Goal: Register for event/course: Sign up to attend an event or enroll in a course

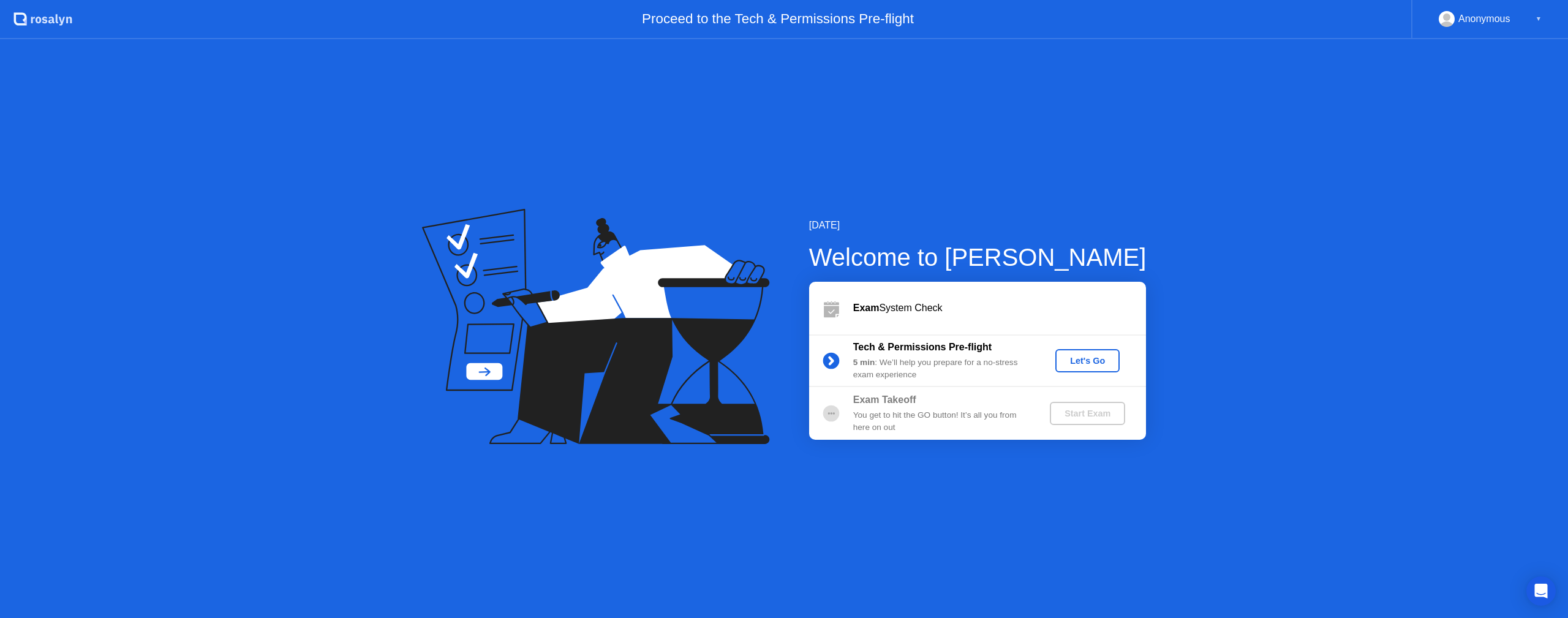
drag, startPoint x: 1079, startPoint y: 466, endPoint x: 1070, endPoint y: 462, distance: 9.8
click at [1079, 466] on div "[DATE] Welcome to [PERSON_NAME] Exam System Check Tech & Permissions Pre-flight…" at bounding box center [784, 329] width 1568 height 579
click at [1073, 360] on div "Let's Go" at bounding box center [1087, 360] width 55 height 10
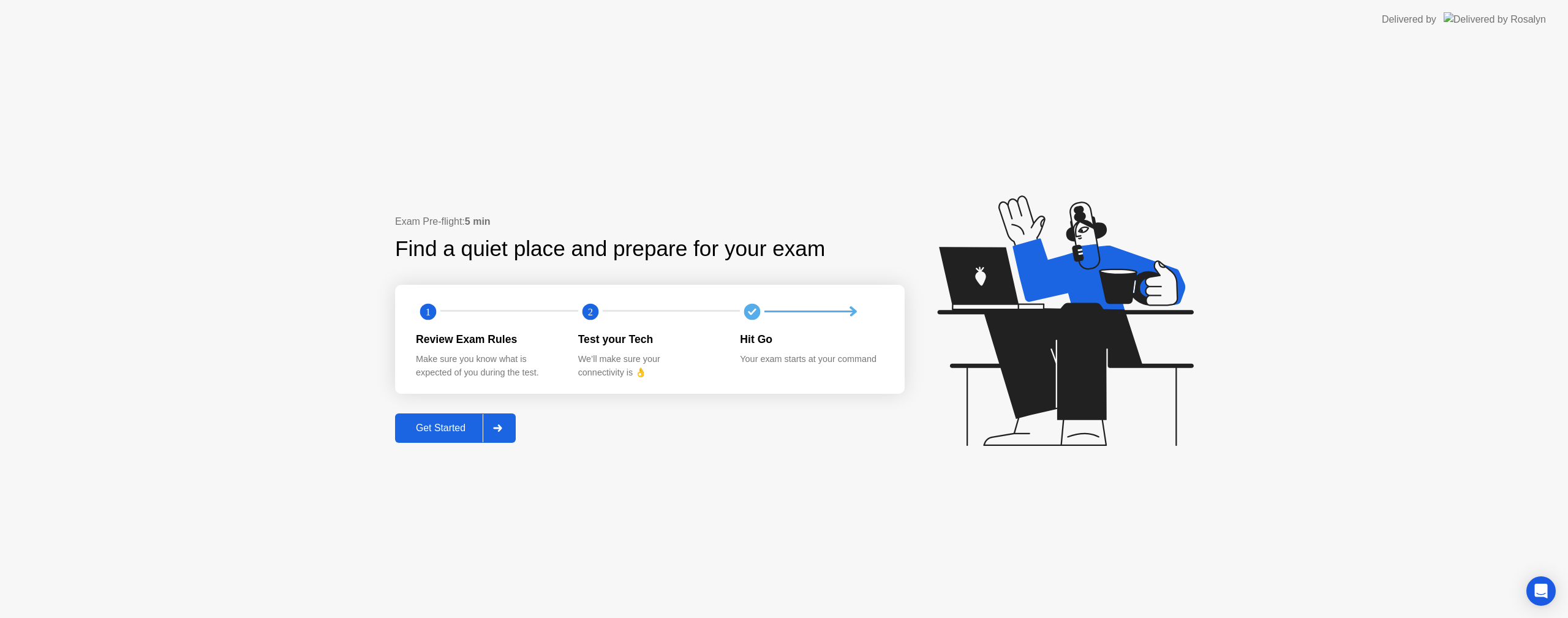
click at [434, 430] on div "Get Started" at bounding box center [440, 428] width 84 height 11
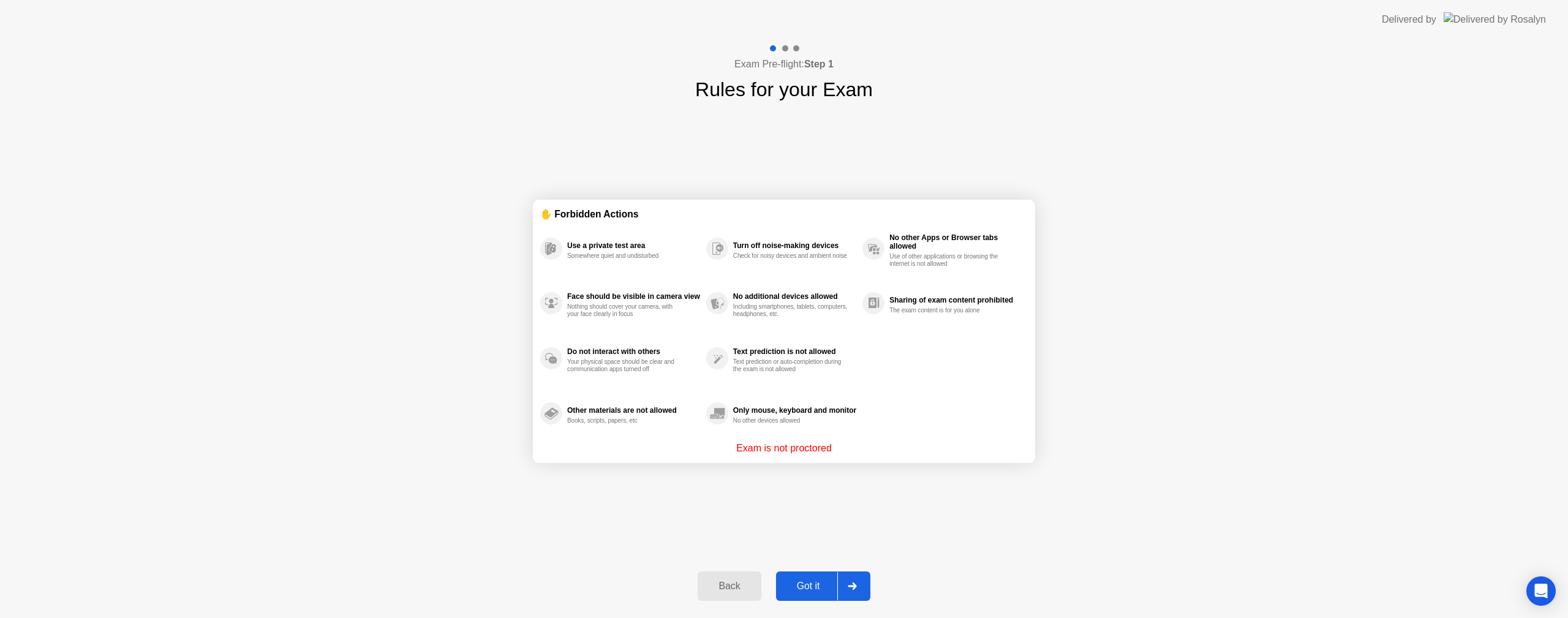
click at [817, 584] on div "Got it" at bounding box center [809, 586] width 58 height 11
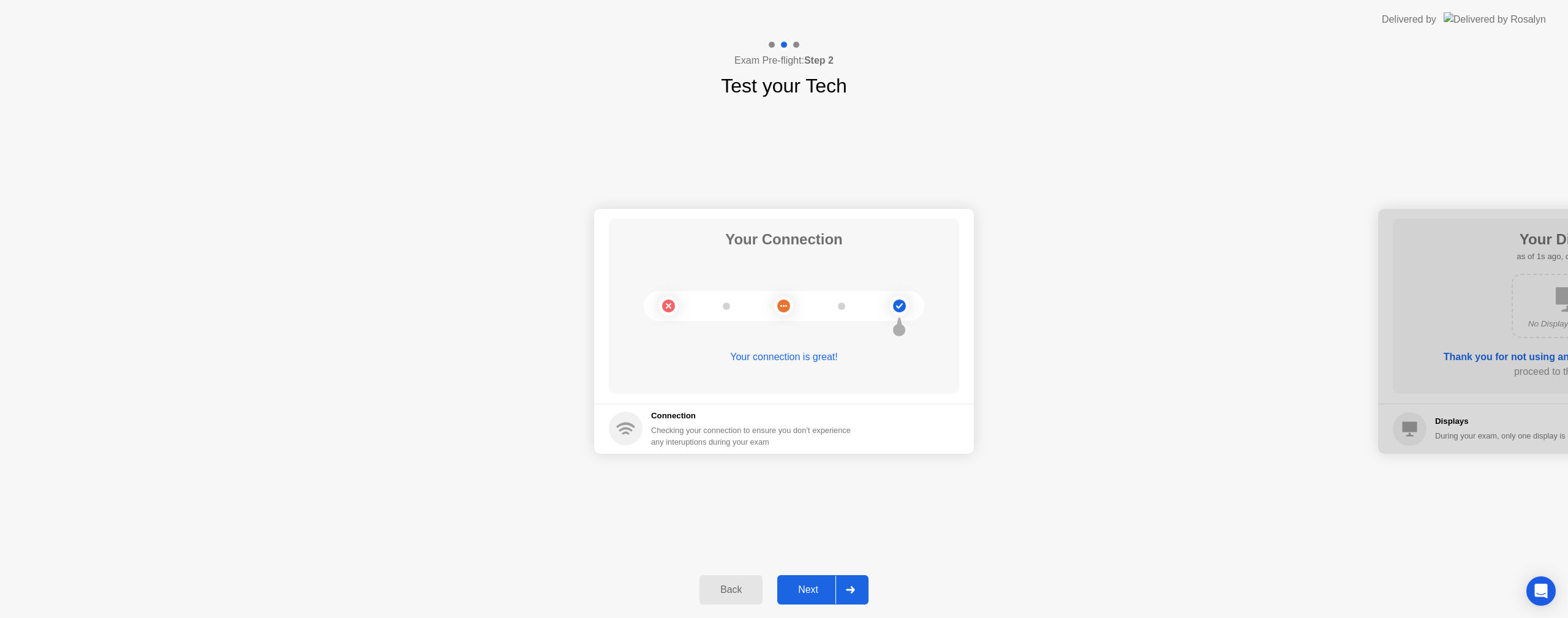
click at [824, 590] on div "Next" at bounding box center [808, 590] width 55 height 11
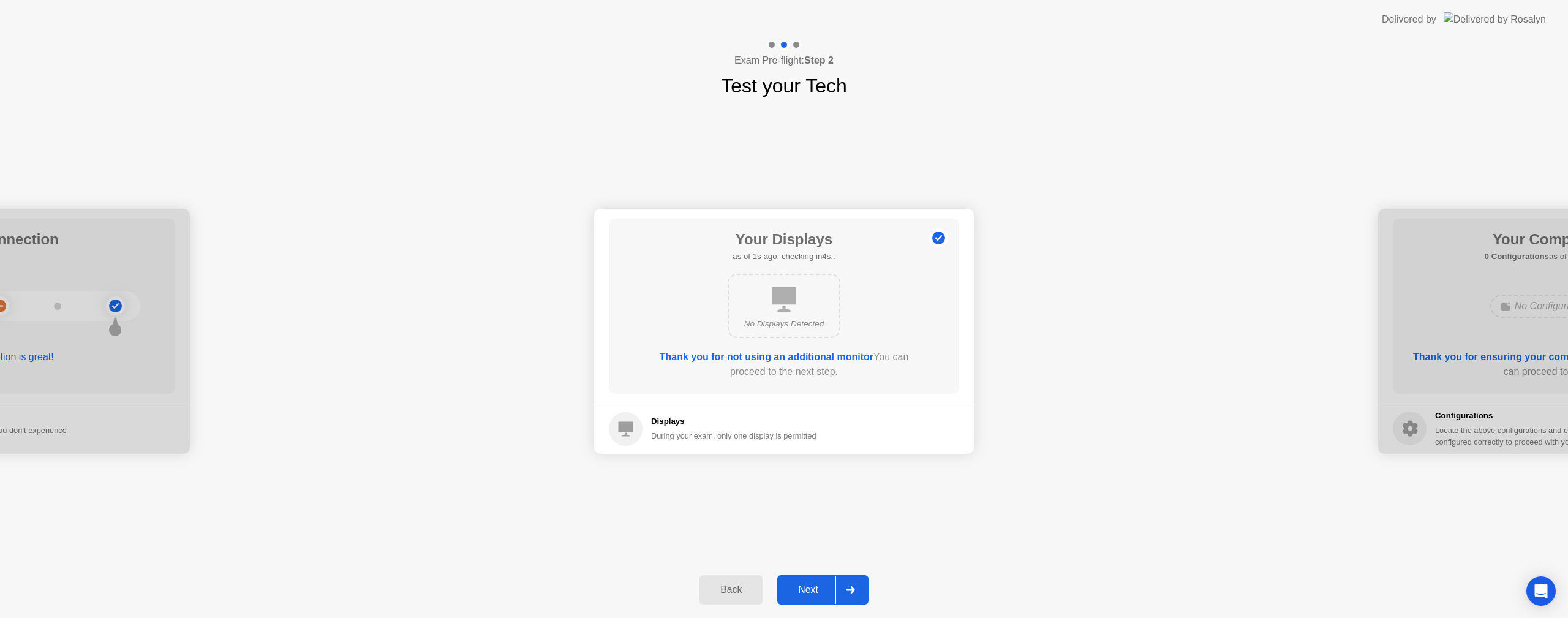
click at [820, 584] on div "Next" at bounding box center [808, 590] width 55 height 11
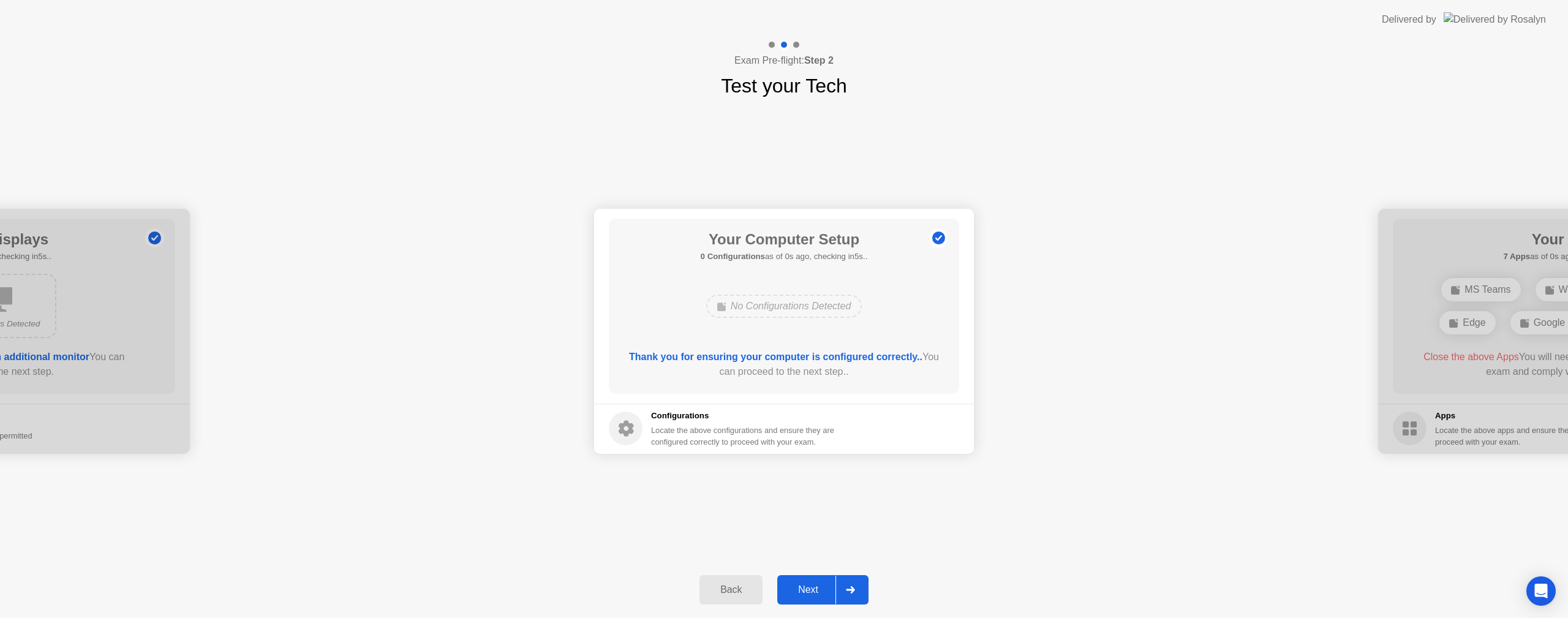
click at [820, 584] on div "Next" at bounding box center [808, 590] width 55 height 11
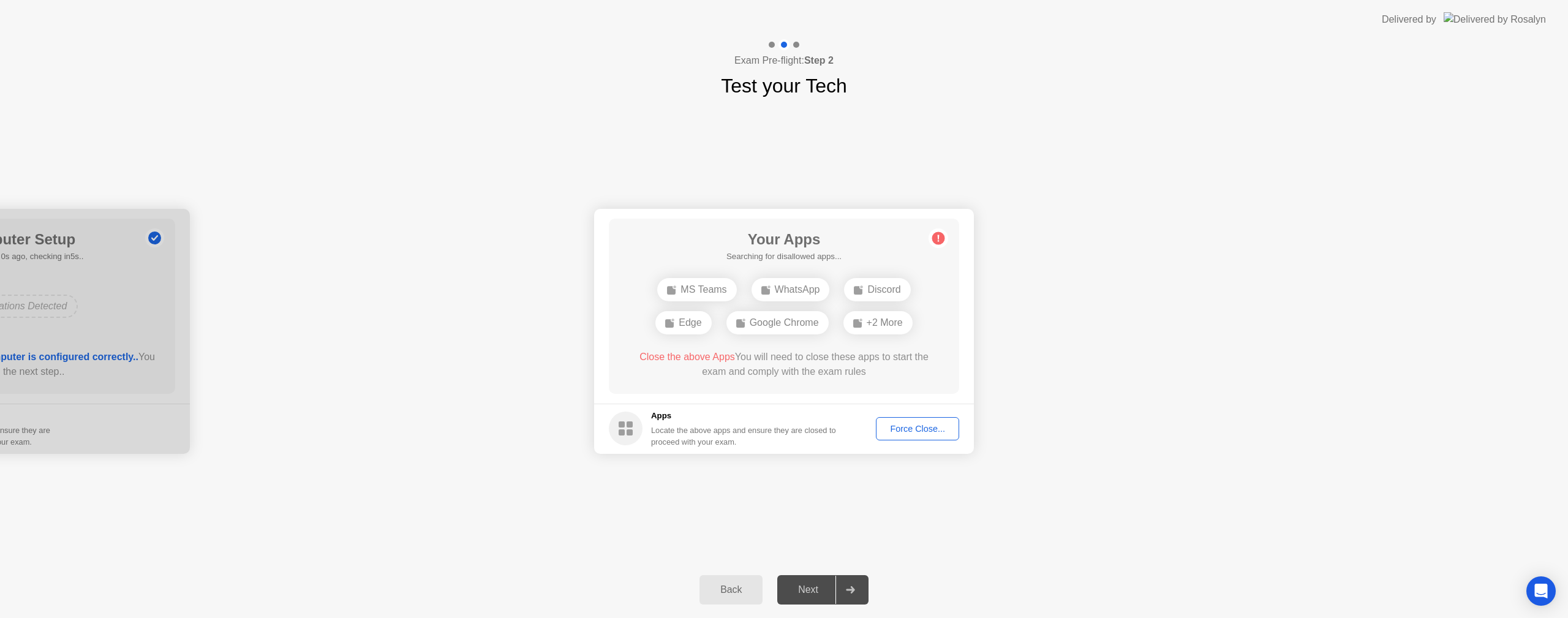
click at [739, 590] on div "Back" at bounding box center [731, 590] width 56 height 11
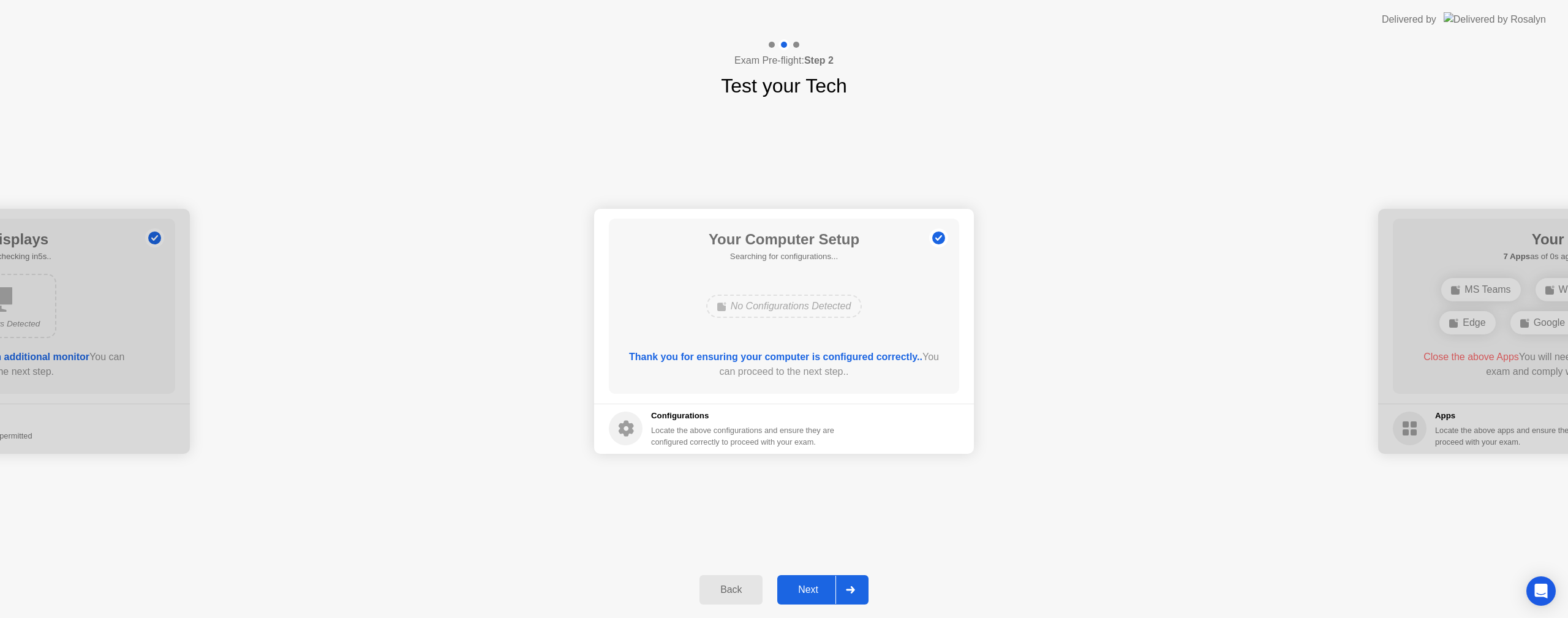
click at [739, 590] on div "Back" at bounding box center [731, 590] width 56 height 11
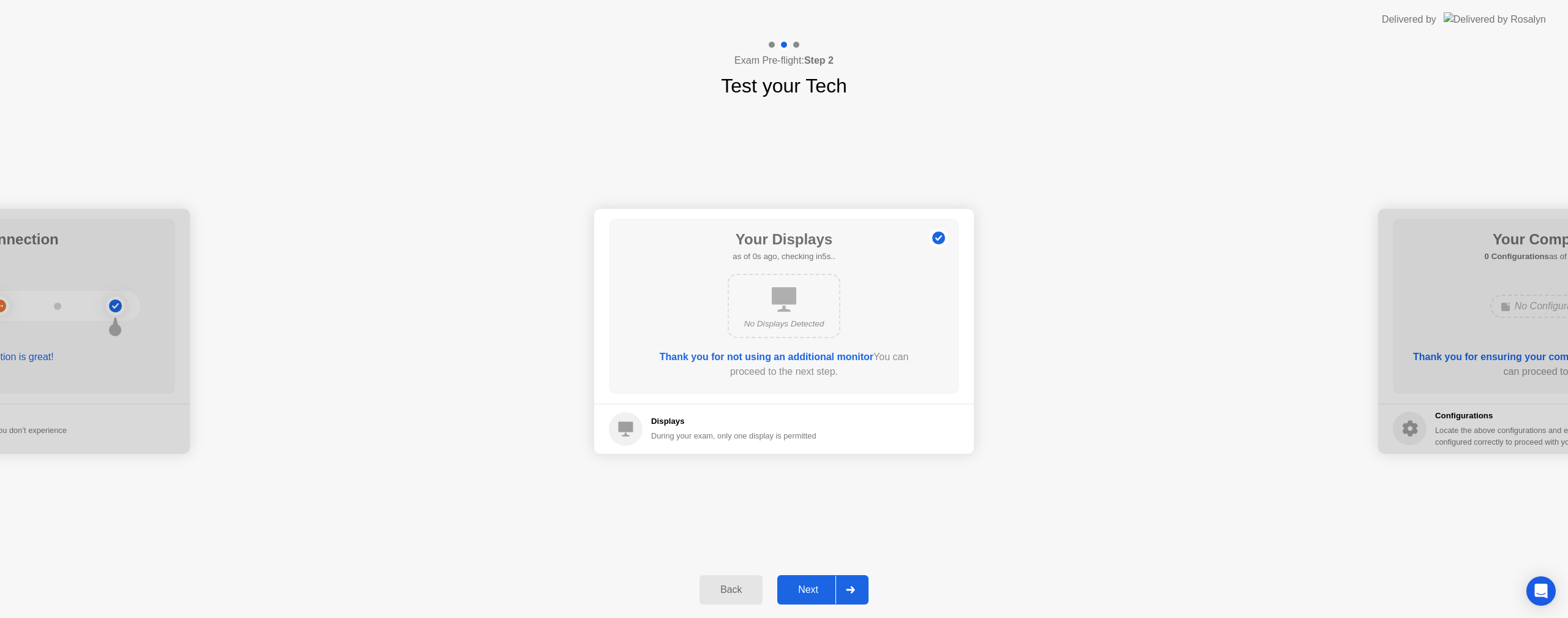
click at [739, 590] on div "Back" at bounding box center [731, 590] width 56 height 11
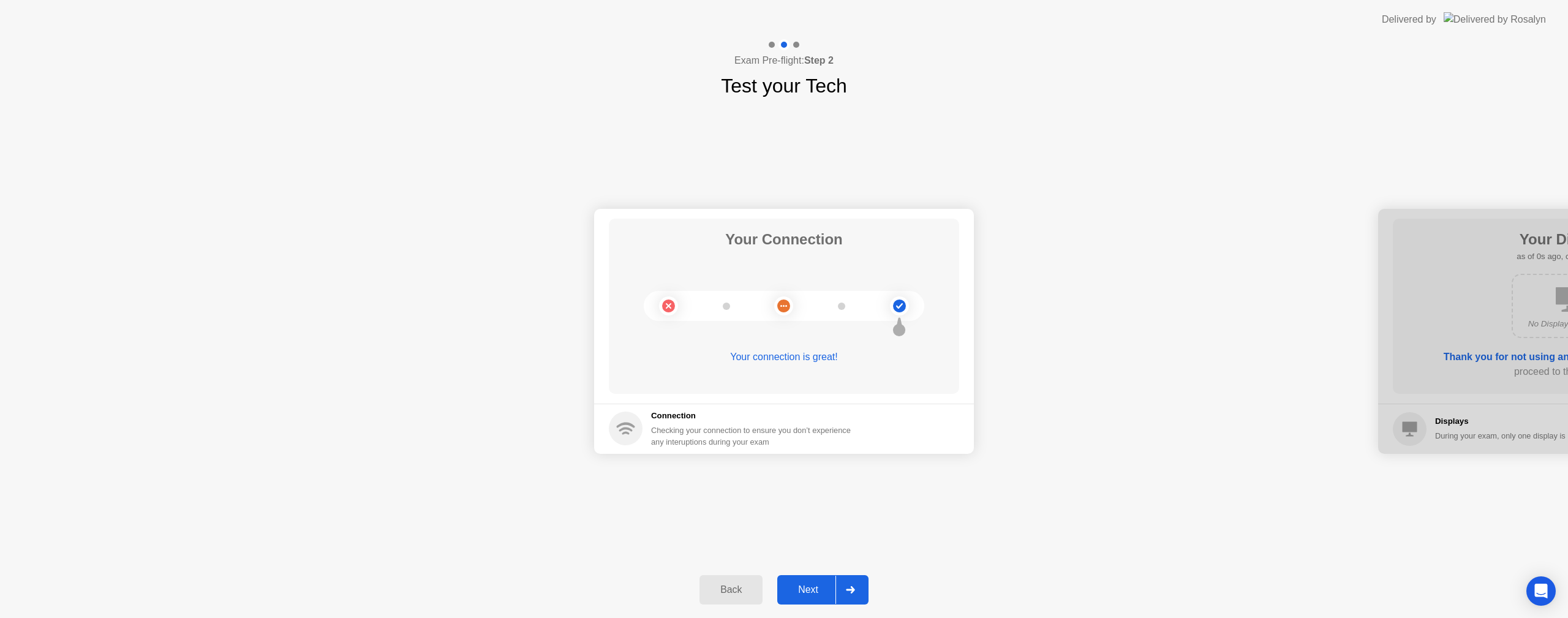
click at [797, 578] on button "Next" at bounding box center [823, 590] width 91 height 29
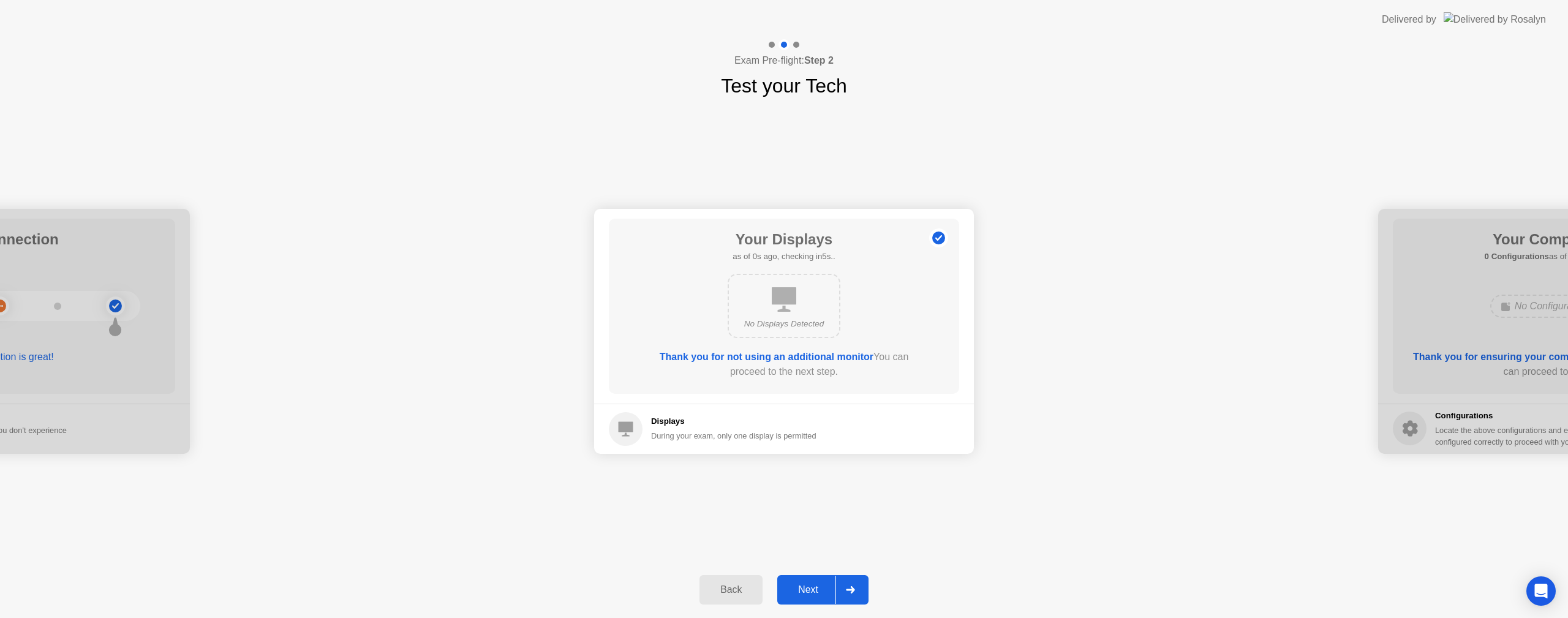
click at [815, 590] on div "Next" at bounding box center [808, 590] width 55 height 11
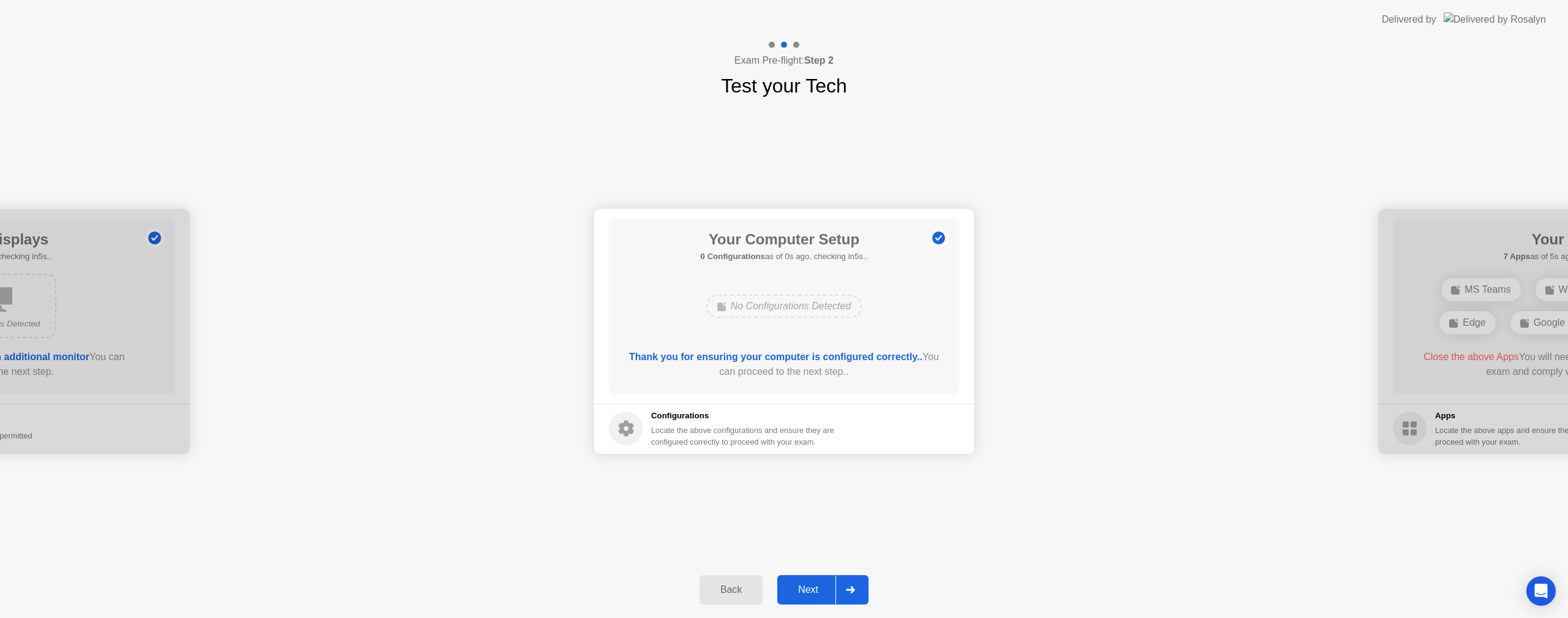
click at [739, 273] on div "Your Computer Setup 0 Configurations as of 0s ago, checking in5s.. No Configura…" at bounding box center [783, 307] width 350 height 175
click at [821, 593] on div "Next" at bounding box center [808, 590] width 55 height 11
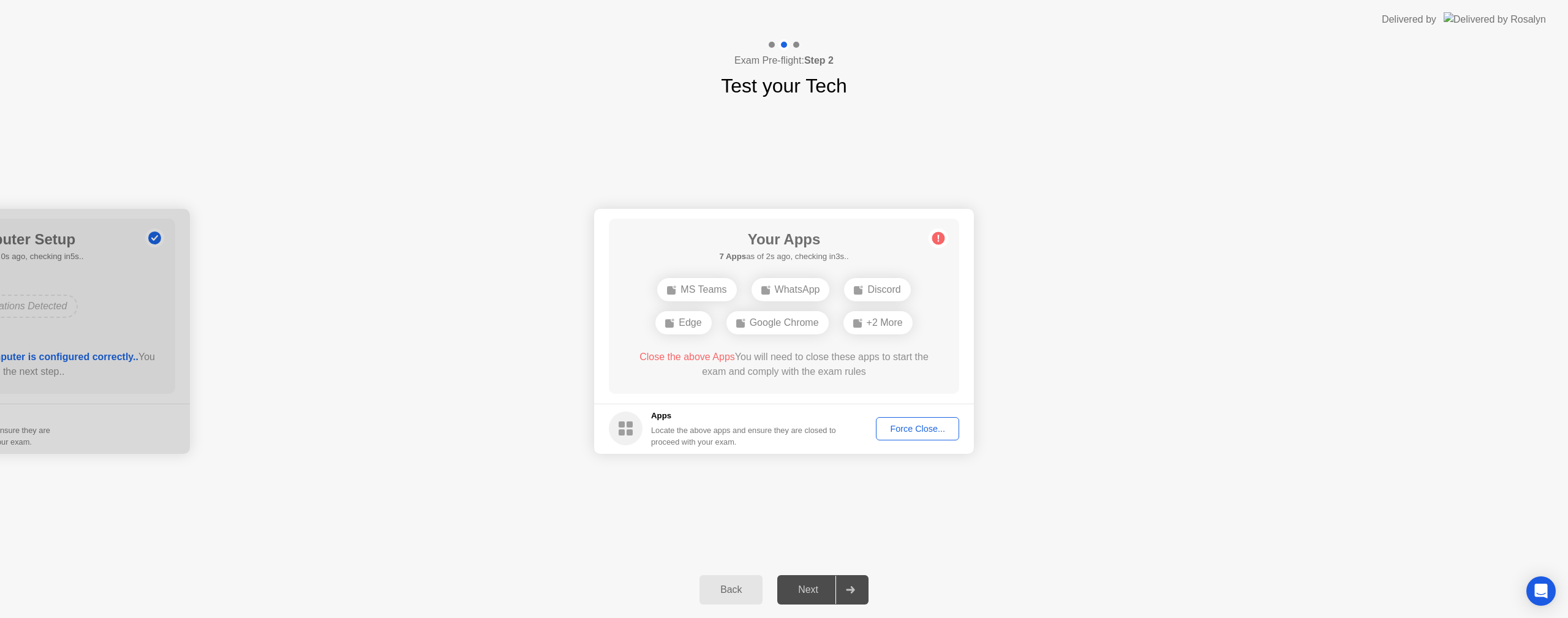
click at [926, 424] on div "Force Close..." at bounding box center [918, 429] width 75 height 10
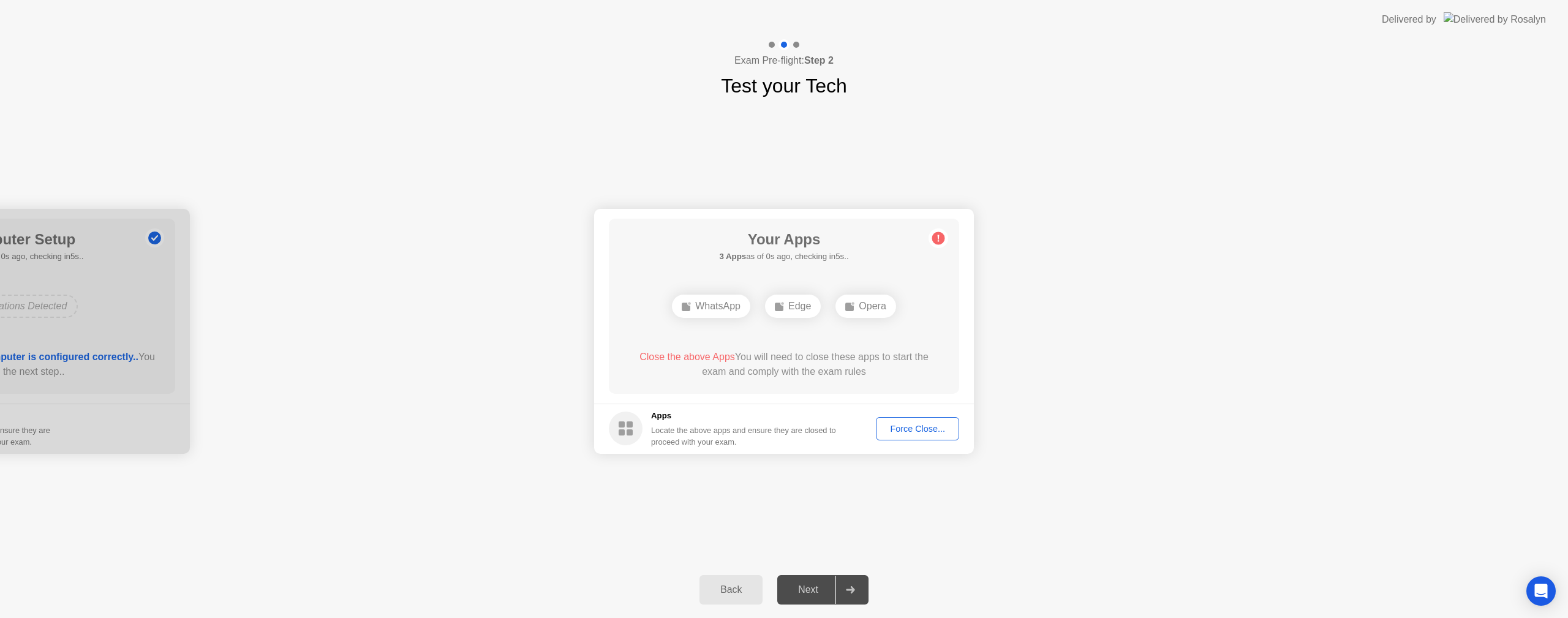
click at [897, 427] on div "Force Close..." at bounding box center [918, 429] width 75 height 10
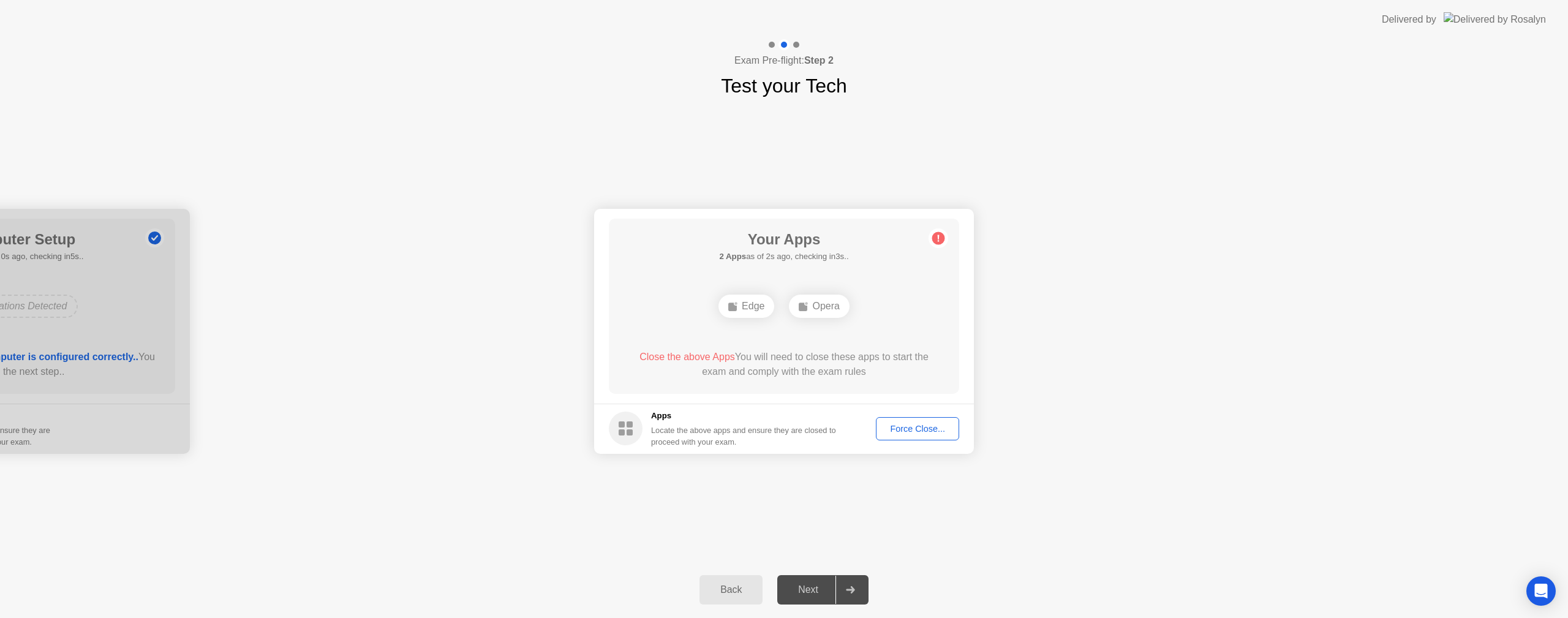
click at [903, 435] on button "Force Close..." at bounding box center [918, 429] width 83 height 23
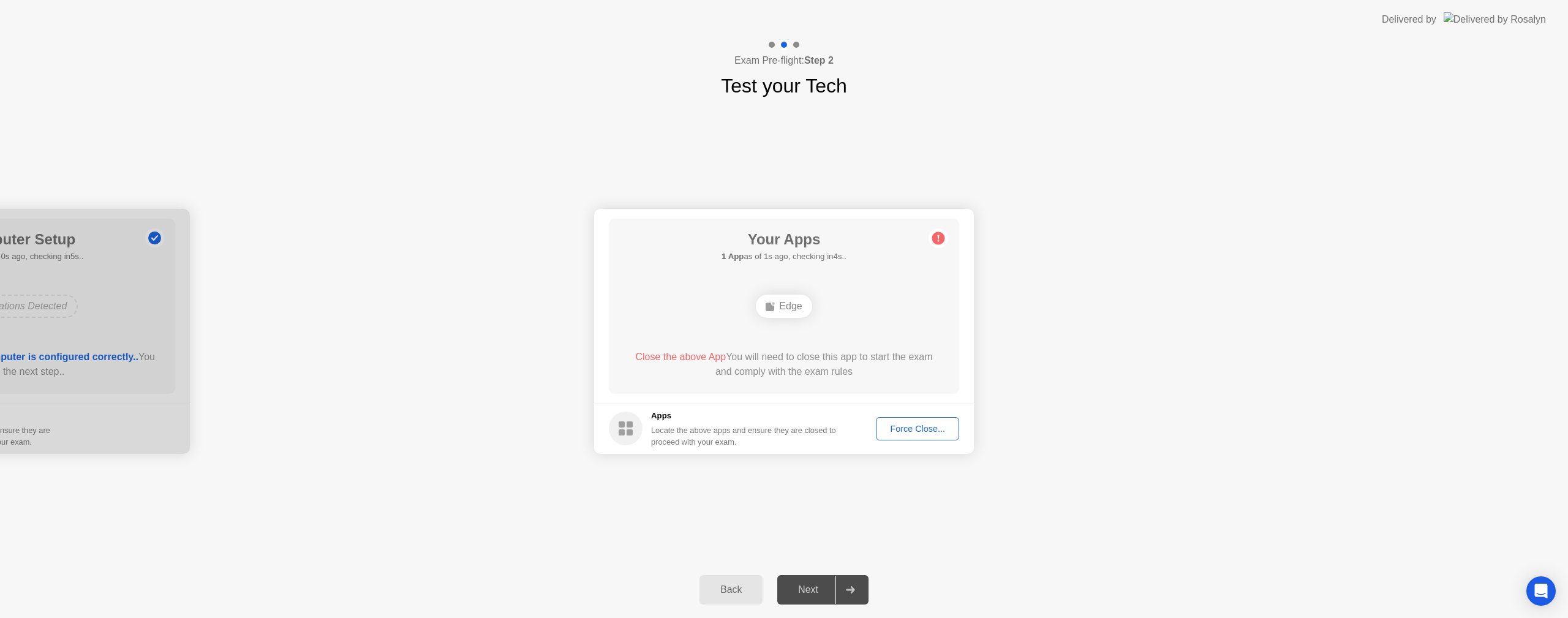
click at [909, 429] on div "Force Close..." at bounding box center [918, 429] width 75 height 10
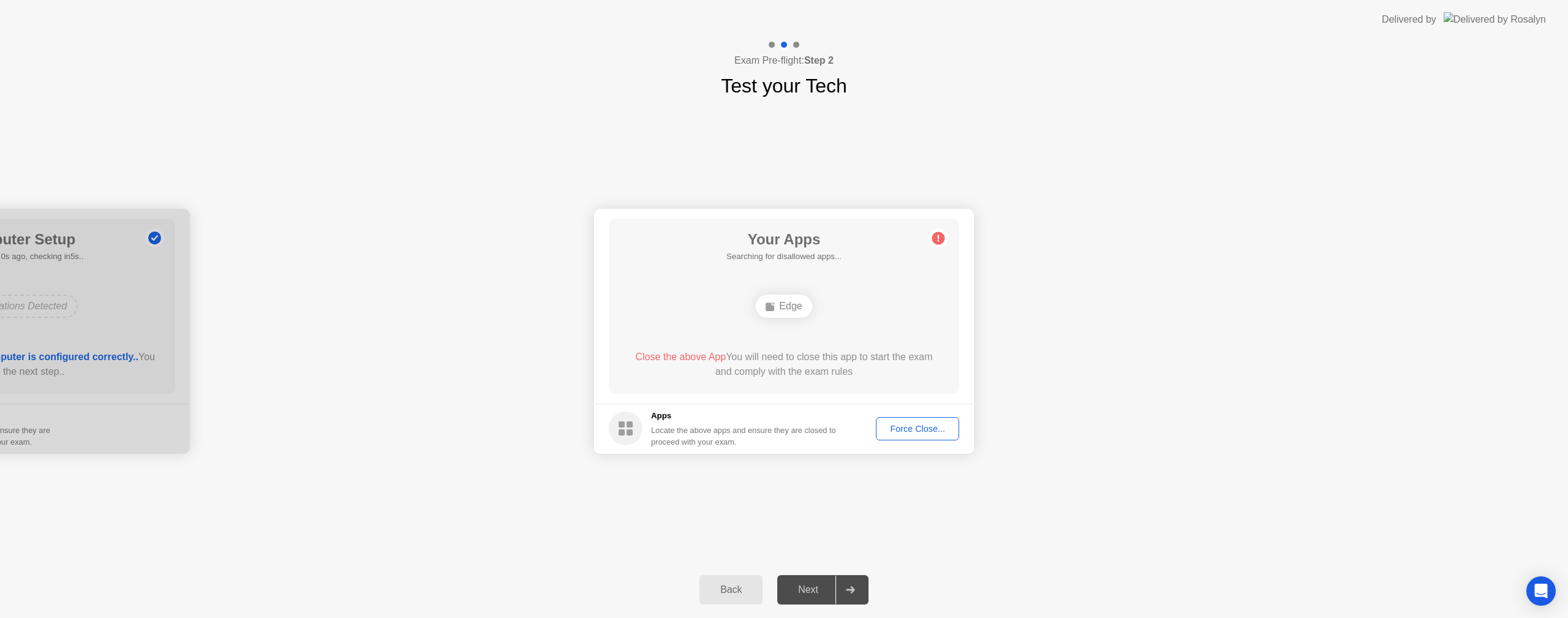
click at [1269, 574] on div "Back Next" at bounding box center [784, 590] width 1568 height 56
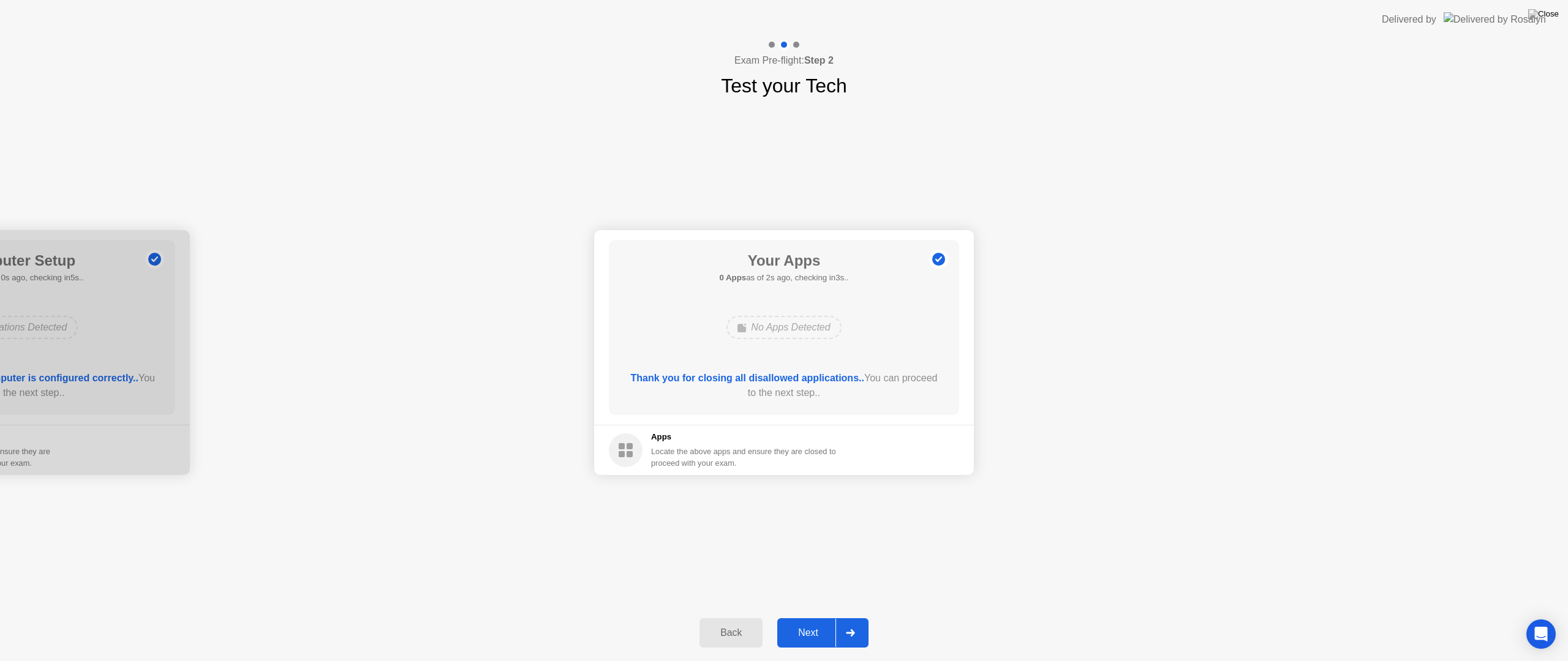
click at [802, 617] on div "Next" at bounding box center [808, 633] width 55 height 11
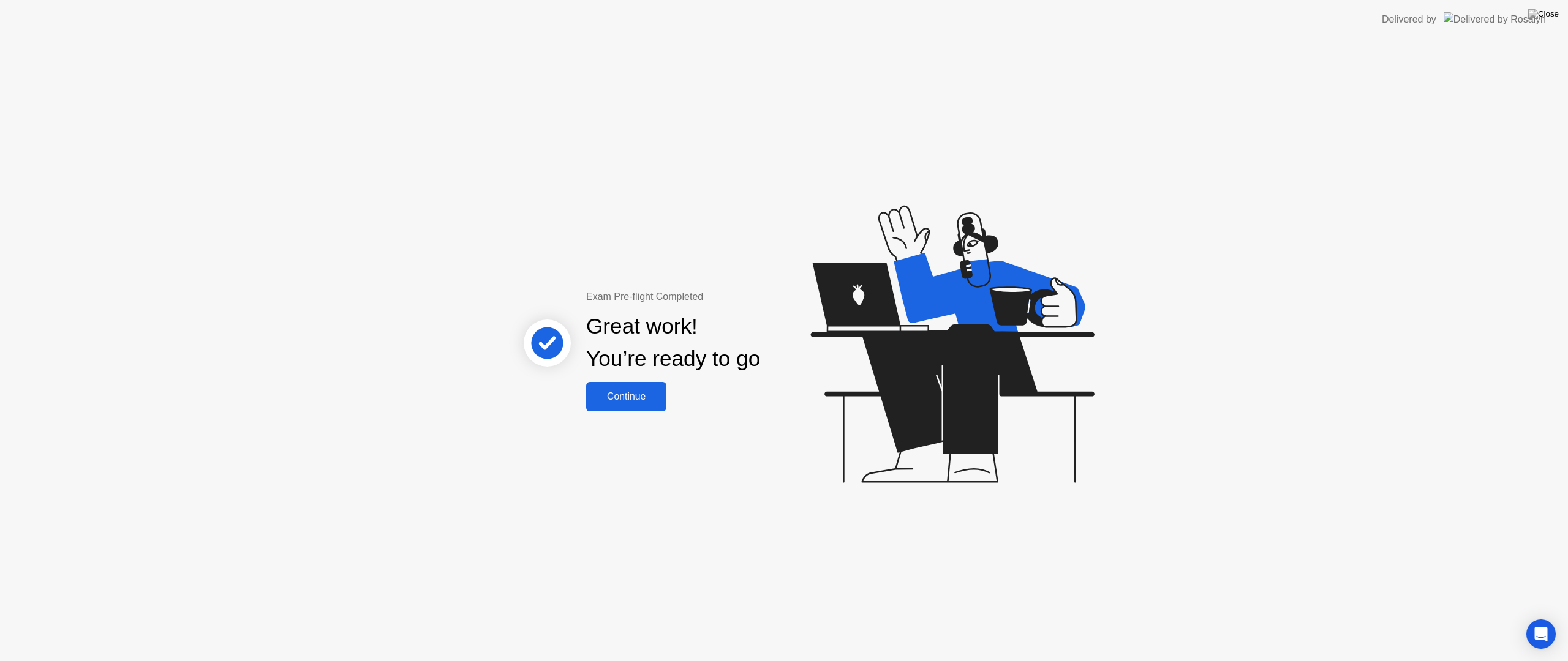
click at [629, 406] on button "Continue" at bounding box center [626, 396] width 80 height 29
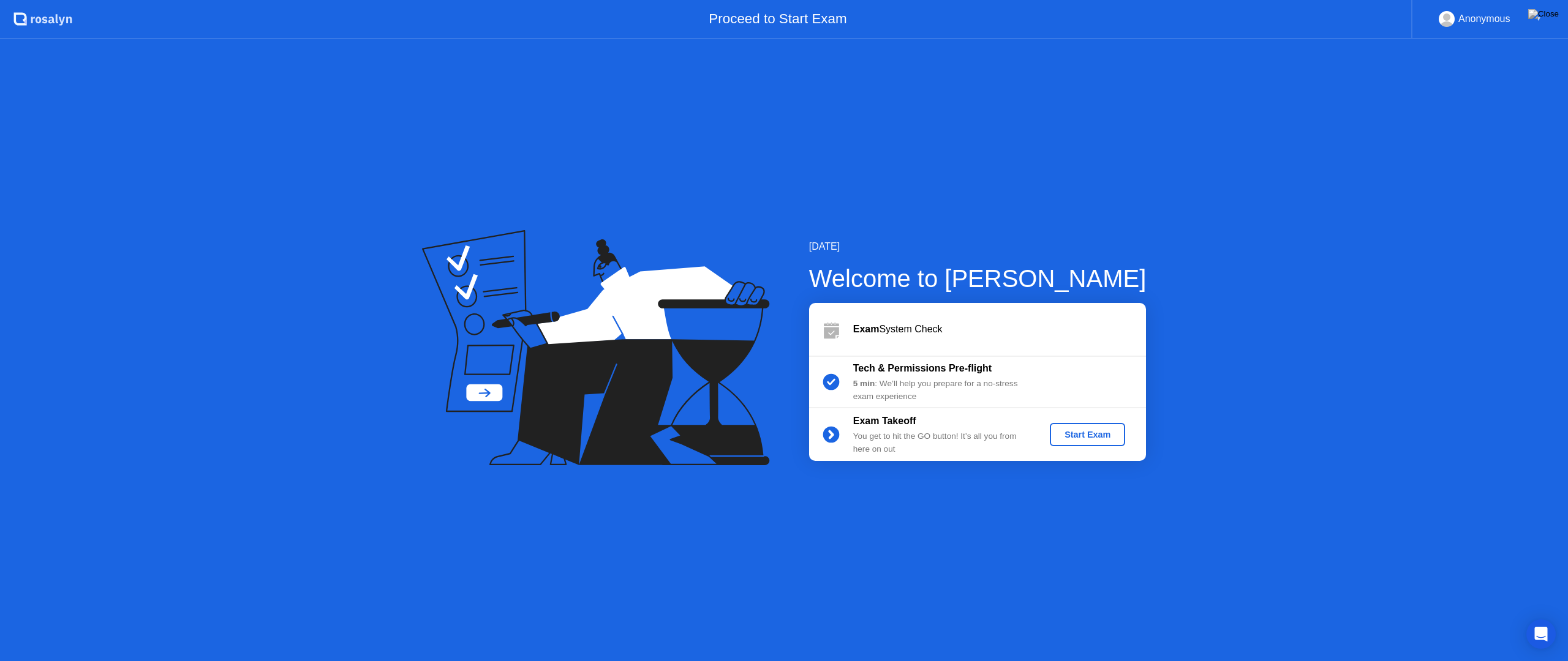
click at [1079, 434] on div "Start Exam" at bounding box center [1087, 434] width 66 height 10
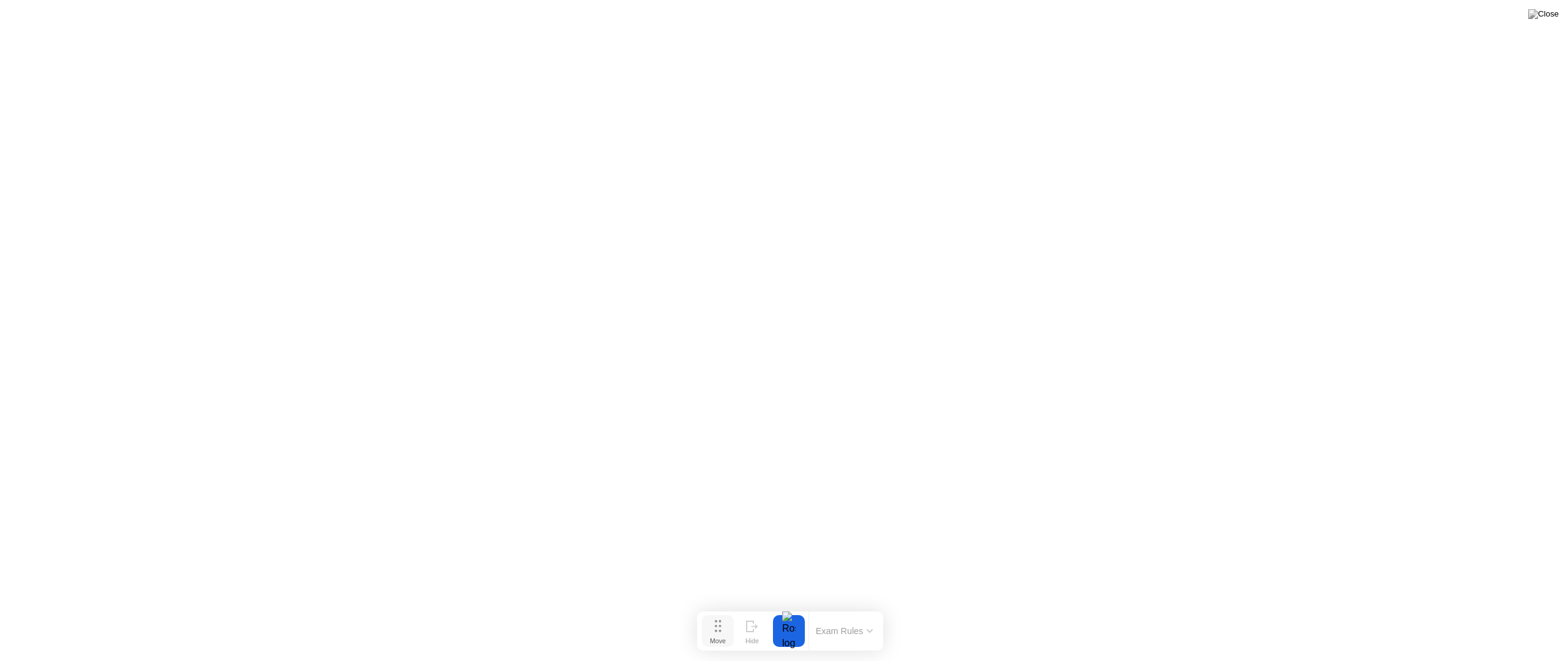
drag, startPoint x: 720, startPoint y: 647, endPoint x: 726, endPoint y: 639, distance: 10.0
click at [726, 617] on div "Move" at bounding box center [718, 641] width 16 height 7
click at [853, 617] on button "Exam Rules" at bounding box center [845, 633] width 65 height 11
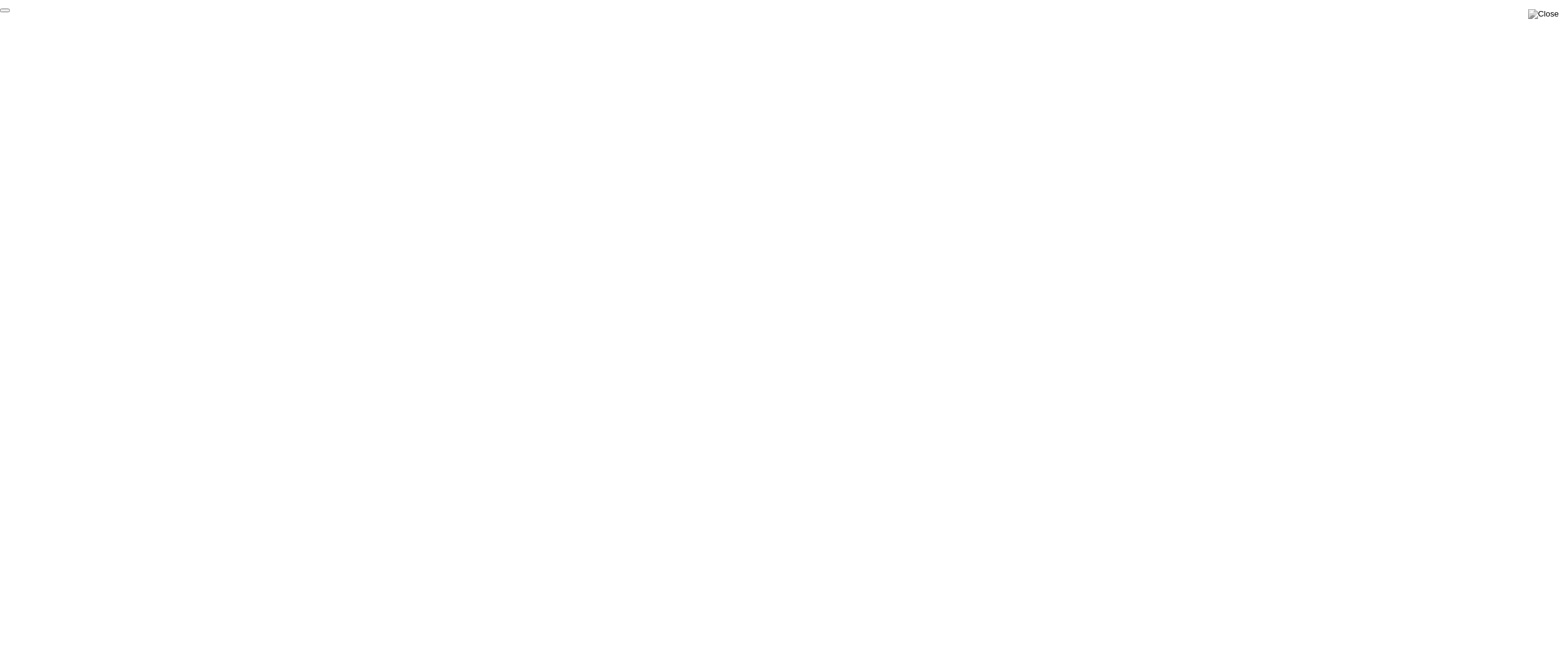
click div "End Proctoring Session"
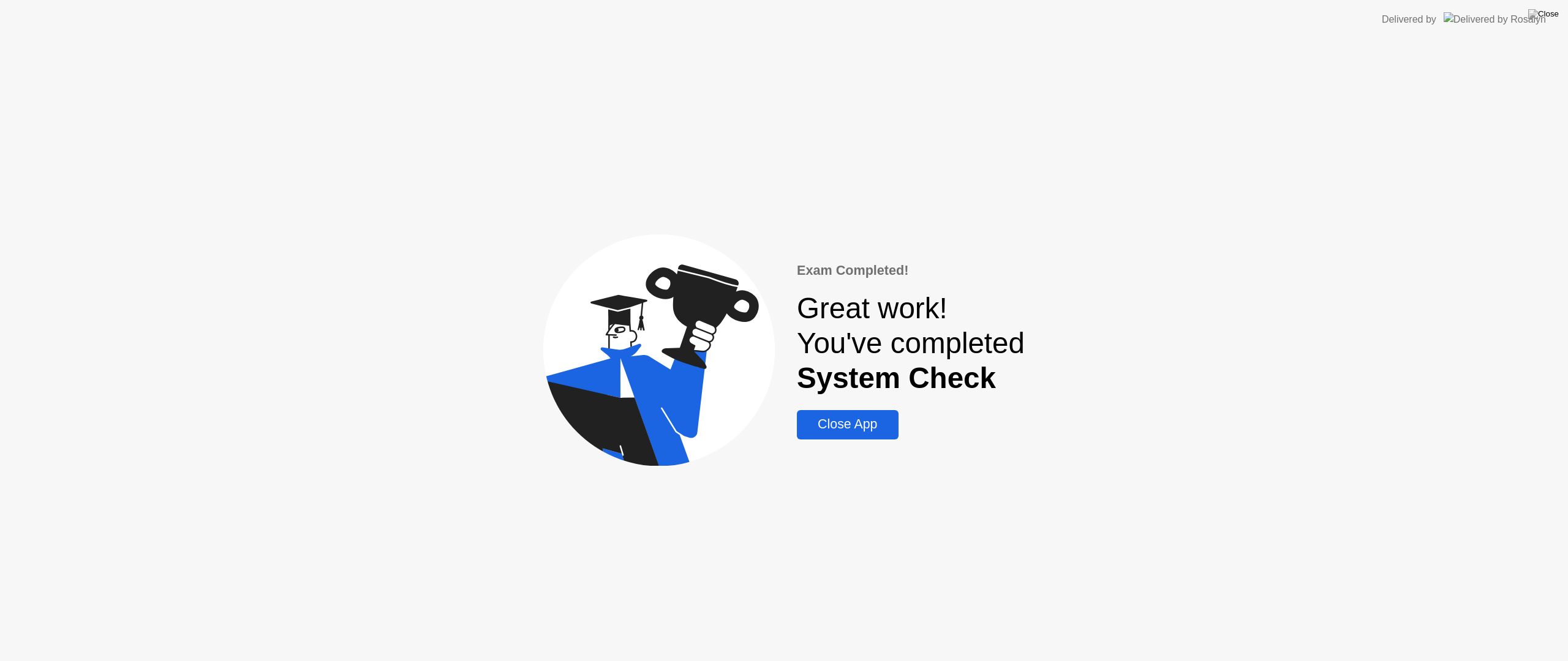
click at [843, 413] on button "Close App" at bounding box center [847, 425] width 101 height 29
